Goal: Task Accomplishment & Management: Manage account settings

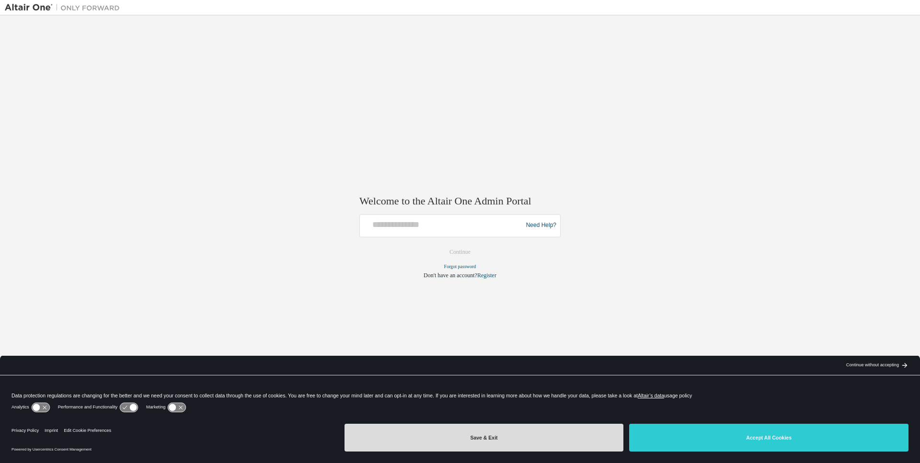
click at [501, 439] on button "Save & Exit" at bounding box center [483, 438] width 279 height 28
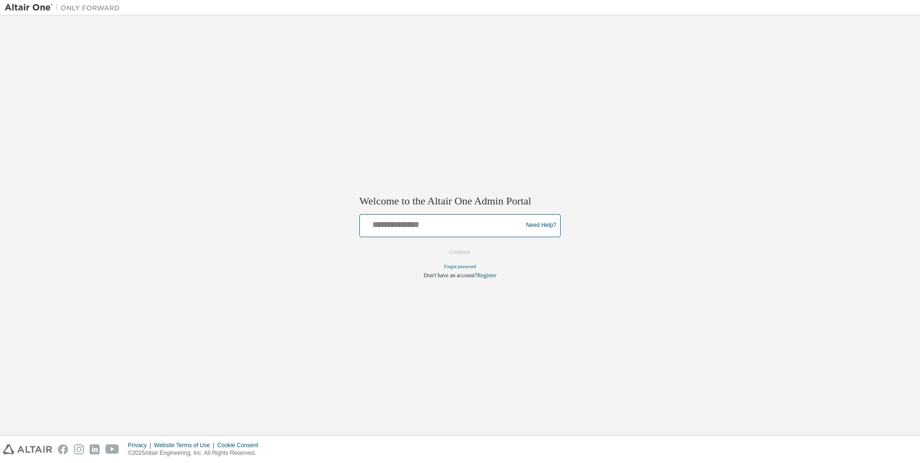
click at [398, 225] on input "text" at bounding box center [443, 223] width 158 height 14
type input "**********"
click at [439, 245] on button "Continue" at bounding box center [459, 252] width 41 height 14
click at [387, 216] on div "Need Help?" at bounding box center [459, 225] width 201 height 23
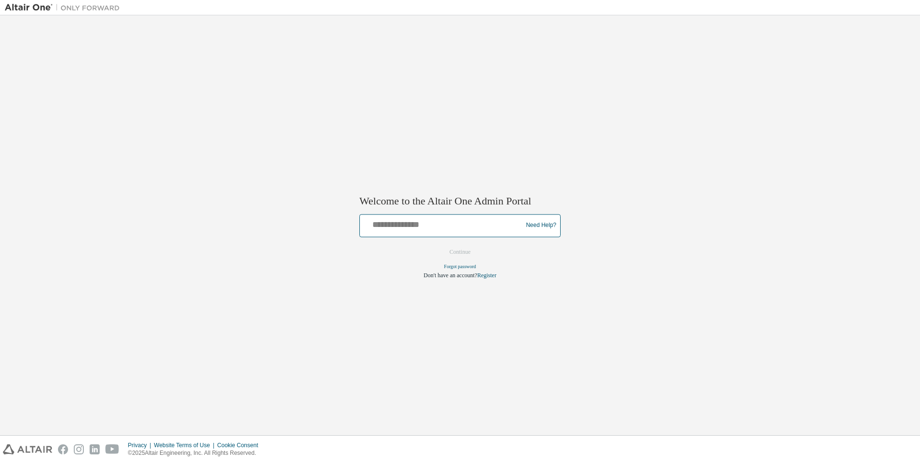
click at [389, 225] on input "text" at bounding box center [443, 223] width 158 height 14
type input "**********"
click at [439, 245] on button "Continue" at bounding box center [459, 252] width 41 height 14
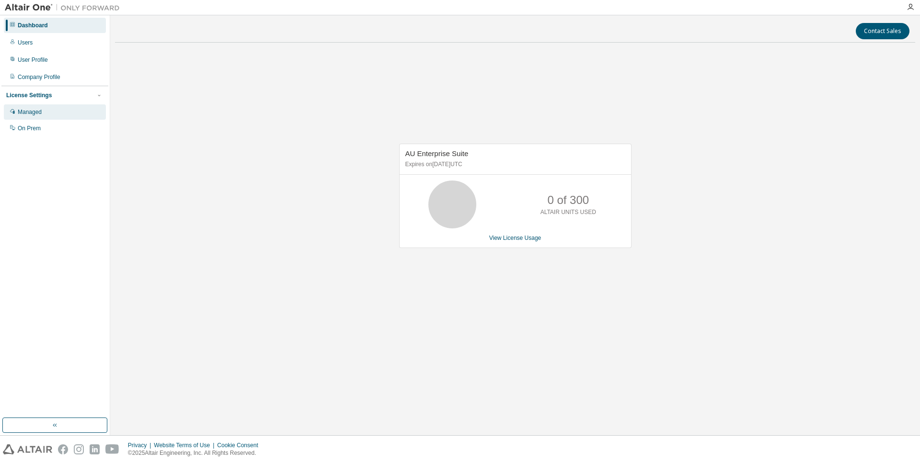
click at [34, 114] on div "Managed" at bounding box center [30, 112] width 24 height 8
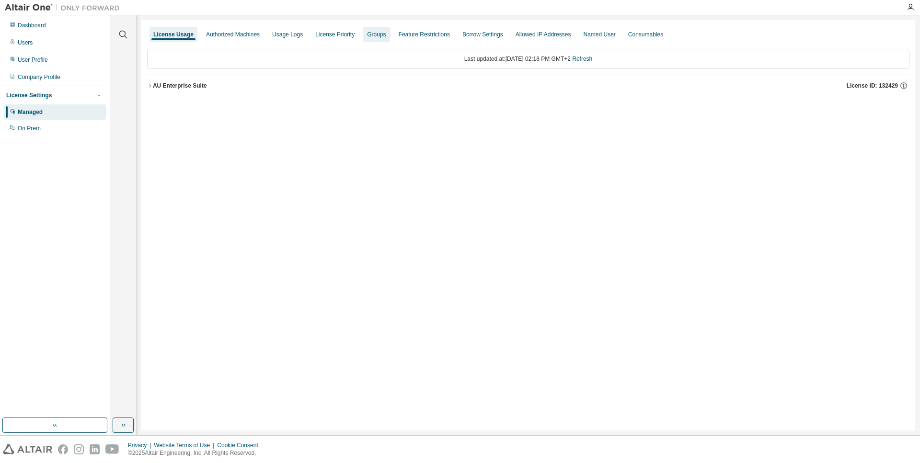
click at [379, 31] on div "Groups" at bounding box center [376, 35] width 19 height 8
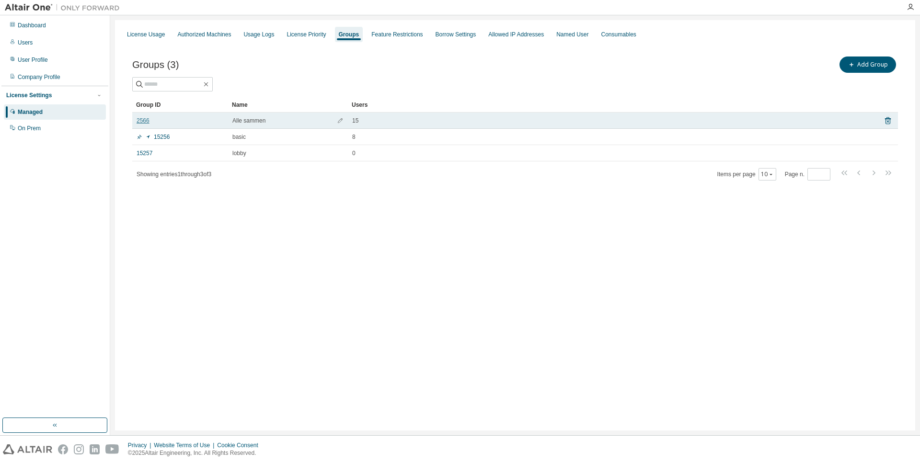
click at [143, 122] on link "2566" at bounding box center [142, 121] width 13 height 8
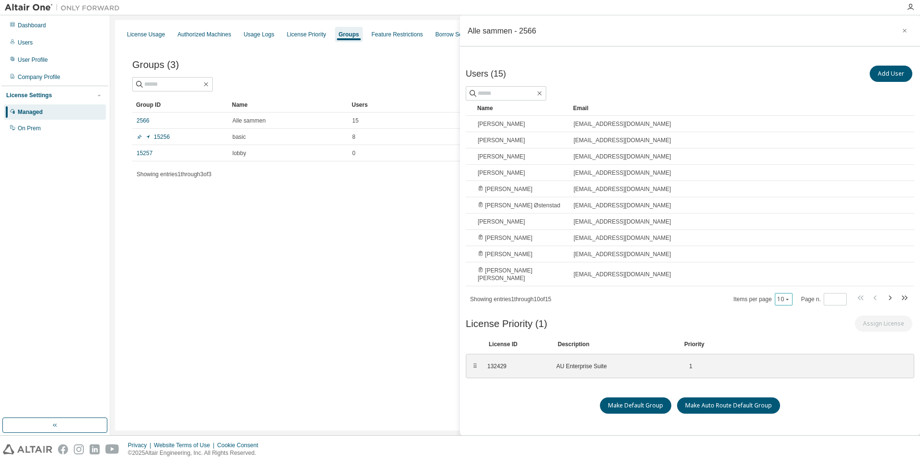
click at [780, 296] on button "10" at bounding box center [783, 300] width 13 height 8
click at [800, 349] on div "100" at bounding box center [814, 349] width 77 height 11
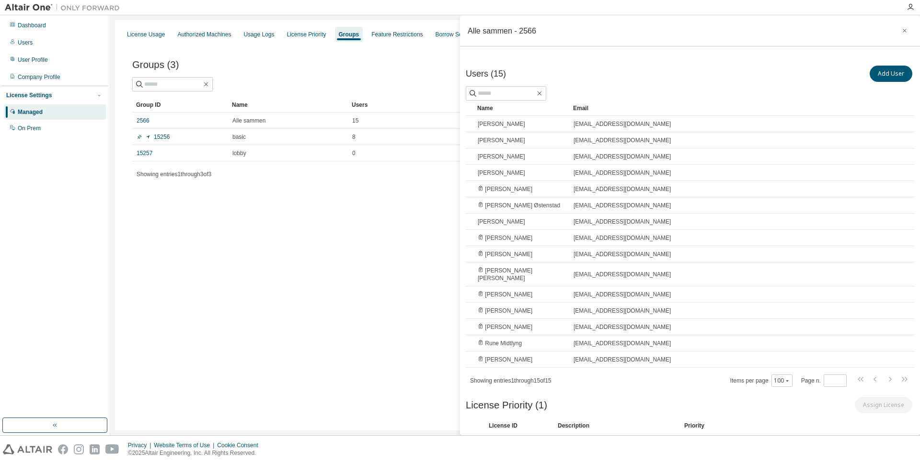
click at [286, 261] on div "License Usage Authorized Machines Usage Logs License Priority Groups Feature Re…" at bounding box center [515, 225] width 800 height 410
click at [156, 39] on div "License Usage" at bounding box center [145, 34] width 45 height 15
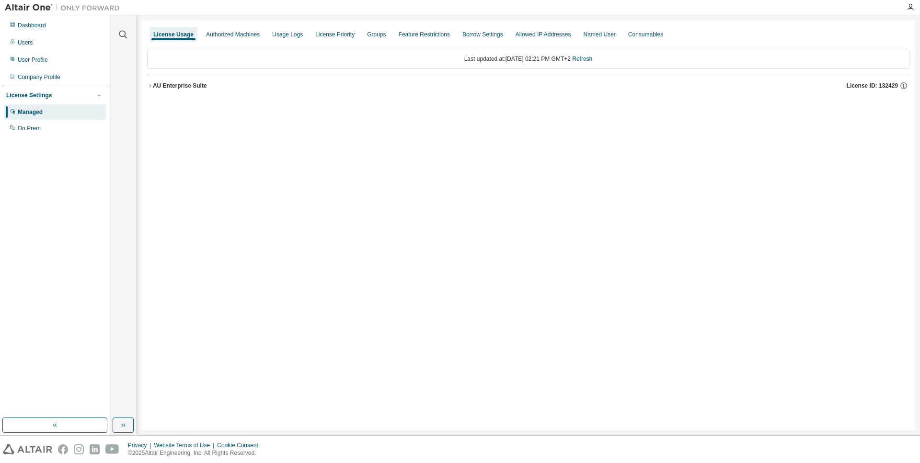
click at [150, 88] on icon "button" at bounding box center [150, 86] width 6 height 6
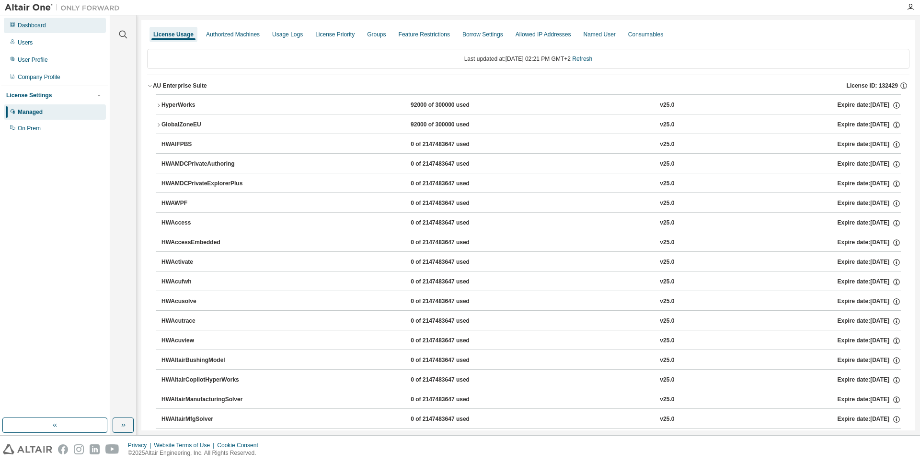
click at [35, 23] on div "Dashboard" at bounding box center [32, 26] width 28 height 8
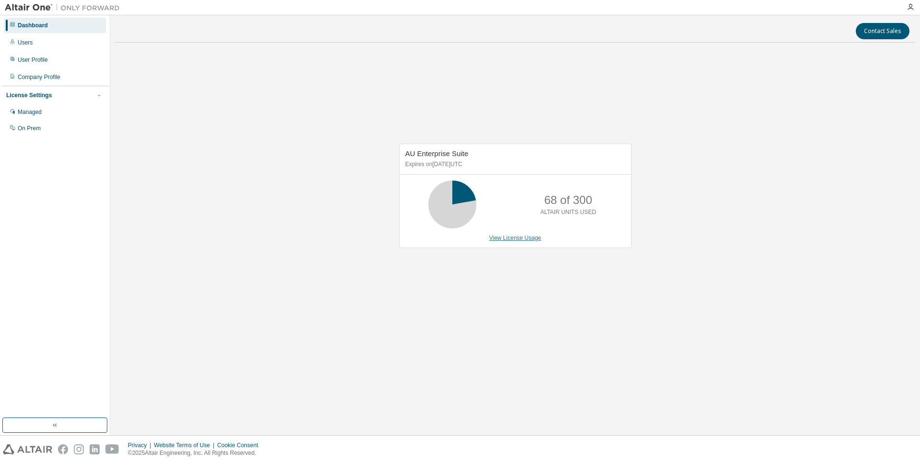
click at [507, 236] on link "View License Usage" at bounding box center [515, 238] width 52 height 7
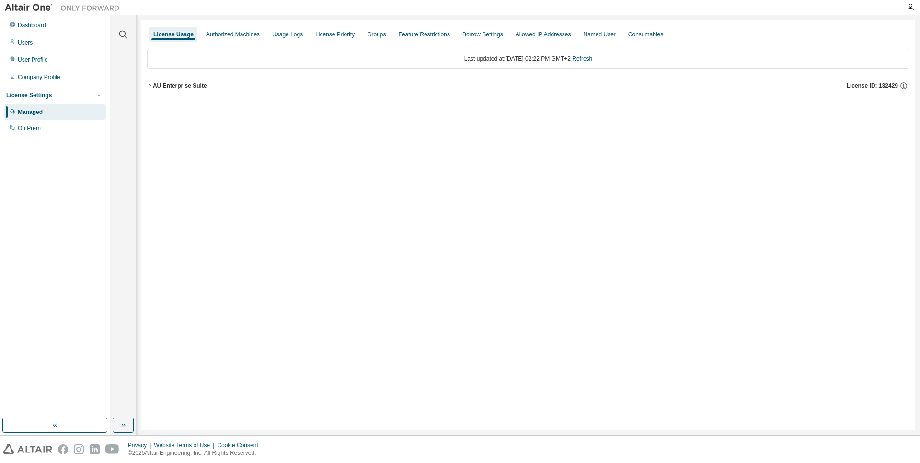
click at [152, 87] on icon "button" at bounding box center [150, 86] width 6 height 6
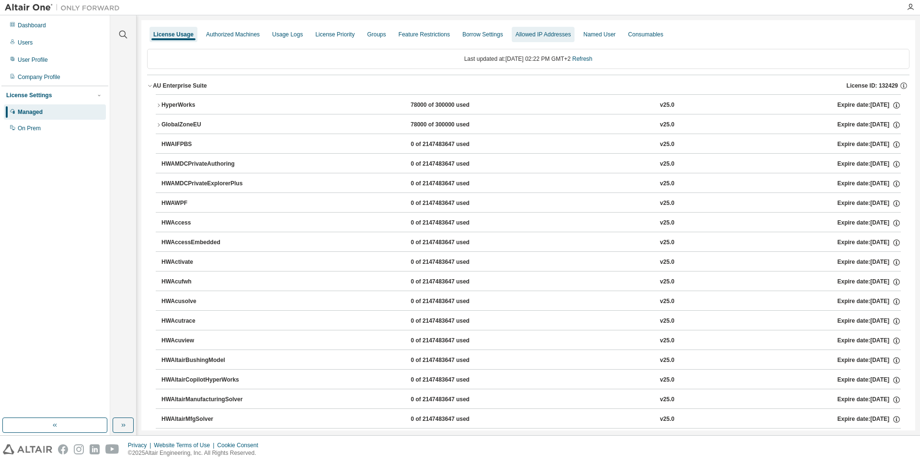
click at [517, 32] on div "Allowed IP Addresses" at bounding box center [543, 35] width 56 height 8
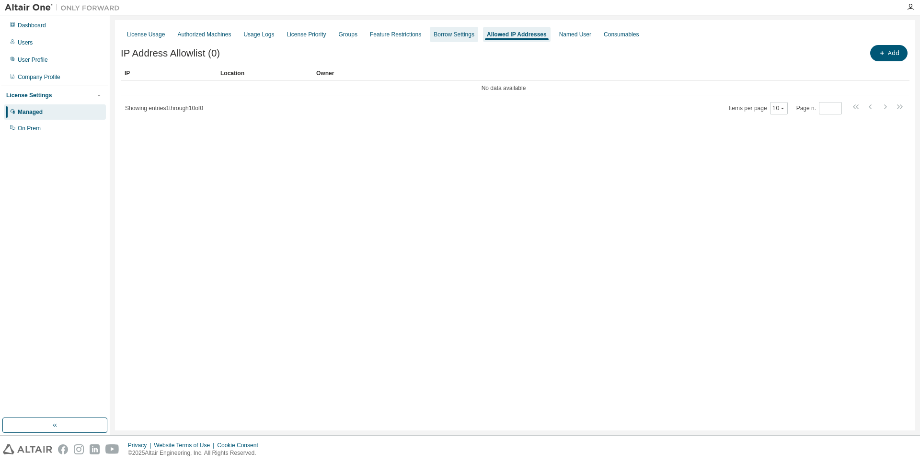
click at [447, 34] on div "Borrow Settings" at bounding box center [453, 35] width 41 height 8
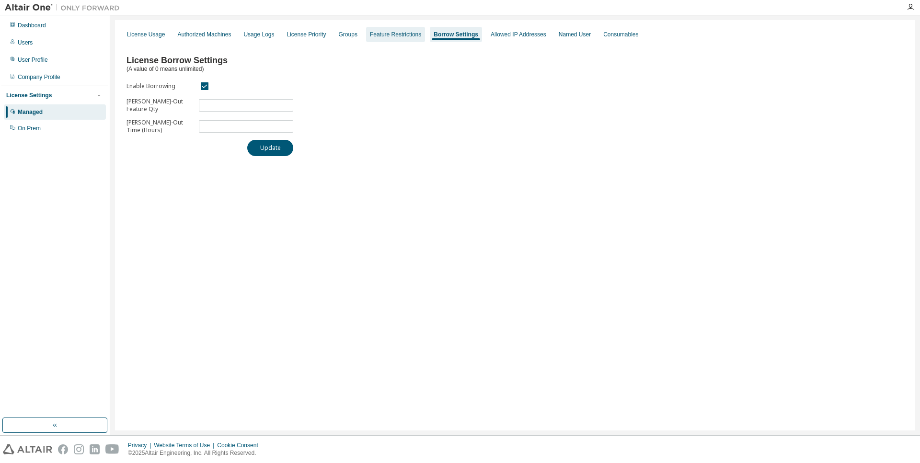
click at [366, 30] on div "Feature Restrictions" at bounding box center [395, 34] width 59 height 15
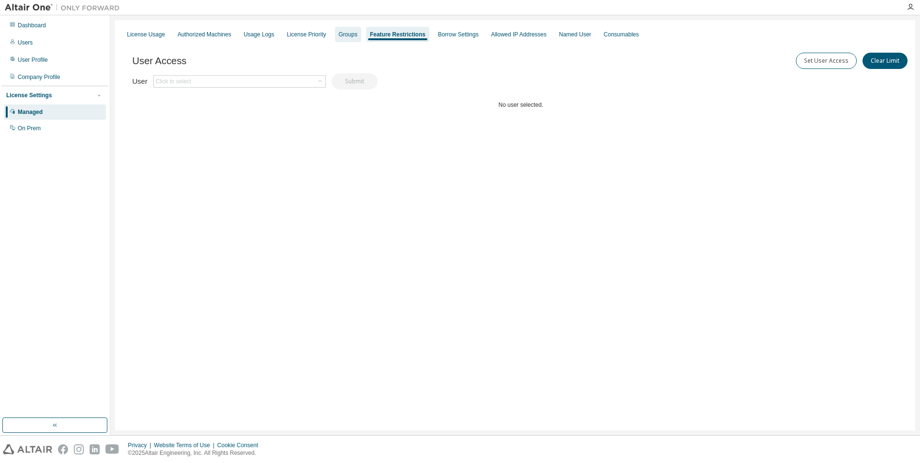
click at [345, 31] on div "Groups" at bounding box center [348, 35] width 19 height 8
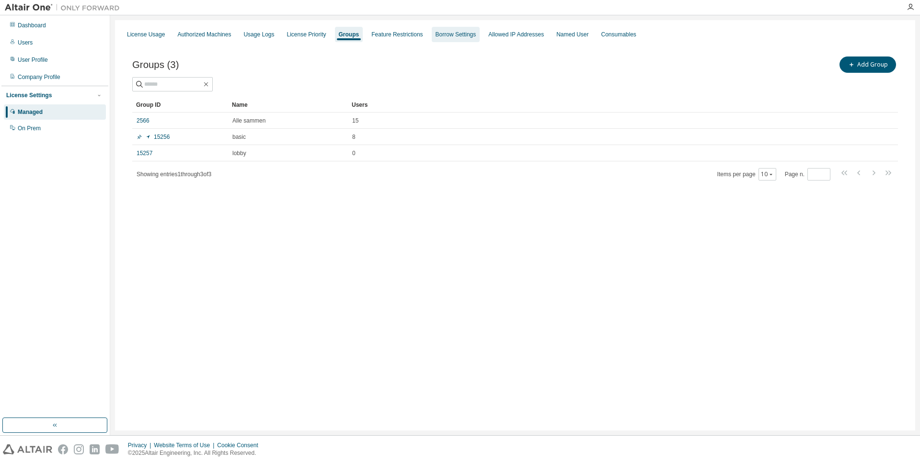
click at [441, 34] on div "Borrow Settings" at bounding box center [455, 35] width 41 height 8
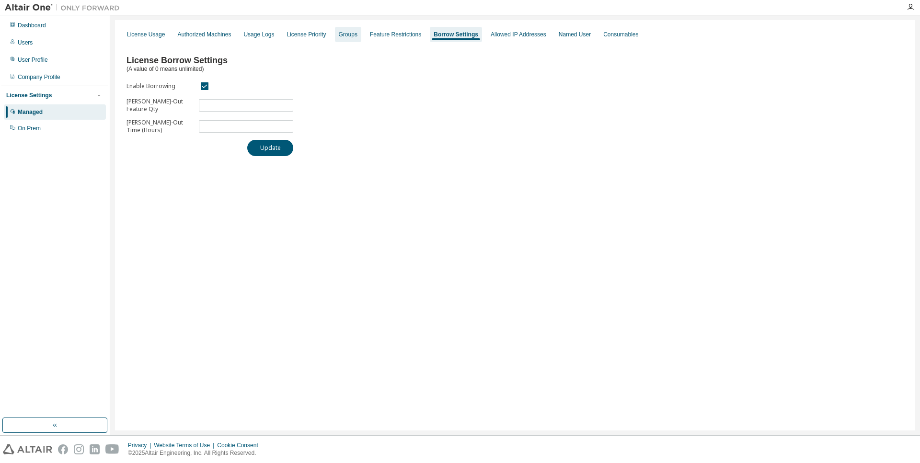
click at [347, 34] on div "Groups" at bounding box center [348, 35] width 19 height 8
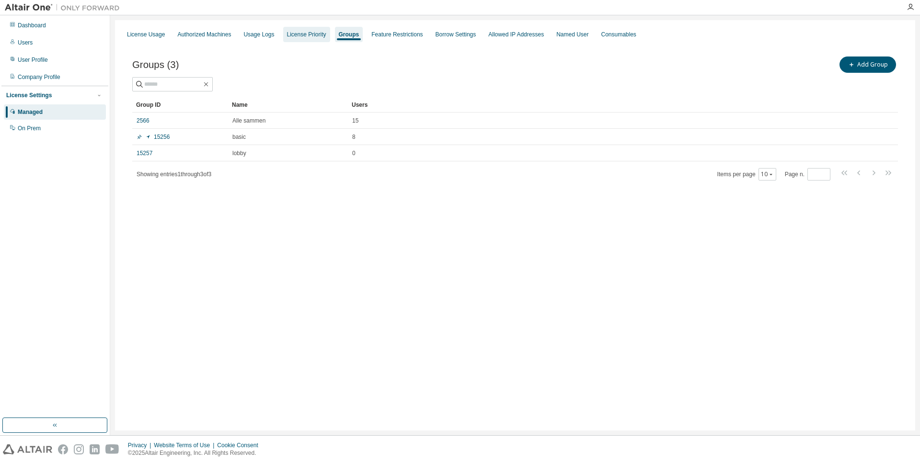
click at [295, 35] on div "License Priority" at bounding box center [306, 35] width 39 height 8
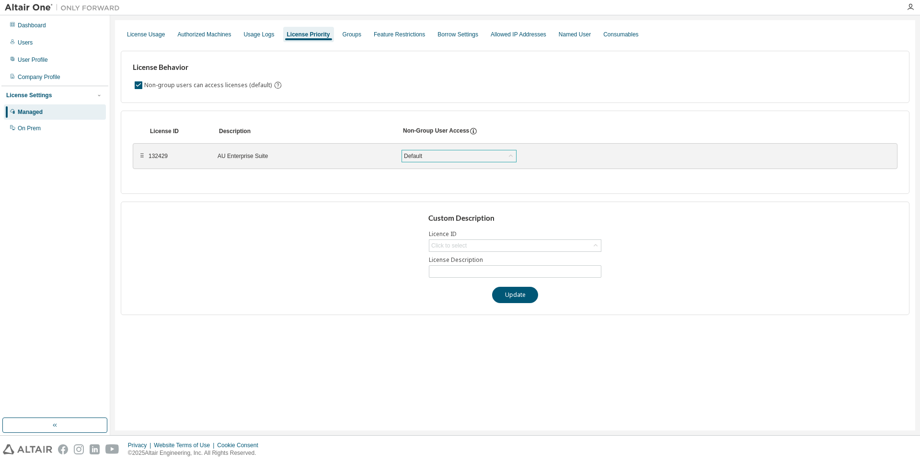
click at [419, 158] on div "Default" at bounding box center [412, 156] width 21 height 11
click at [437, 183] on li "True" at bounding box center [458, 181] width 112 height 12
click at [550, 159] on button "Save" at bounding box center [551, 156] width 46 height 16
click at [30, 62] on div "User Profile" at bounding box center [33, 60] width 30 height 8
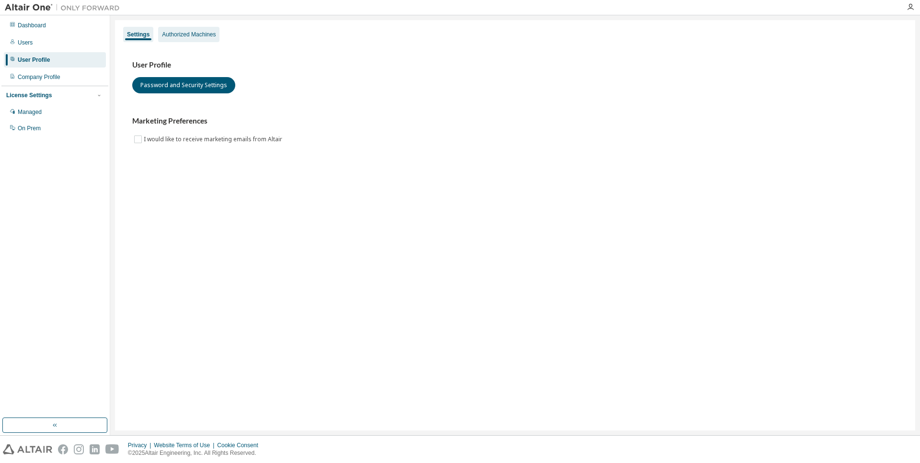
click at [190, 34] on div "Authorized Machines" at bounding box center [189, 35] width 54 height 8
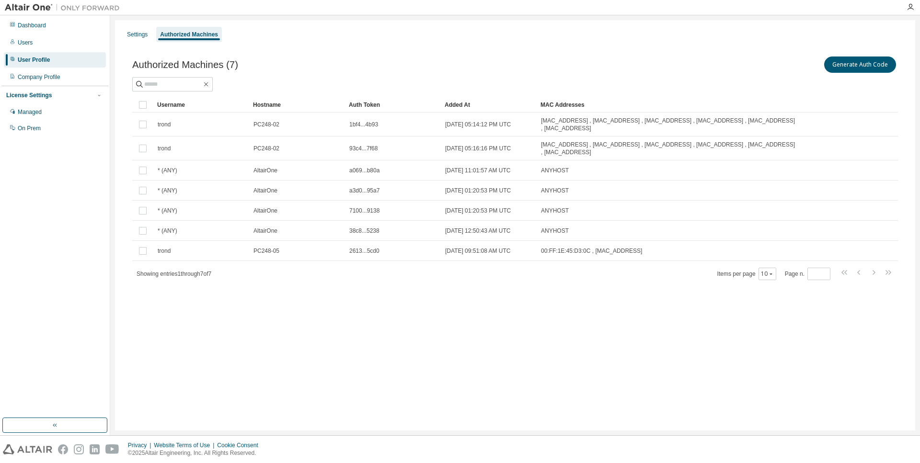
click at [390, 380] on div "Settings Authorized Machines Authorized Machines (7) Generate Auth Code Clear L…" at bounding box center [515, 225] width 800 height 410
